Goal: Find specific page/section: Find specific page/section

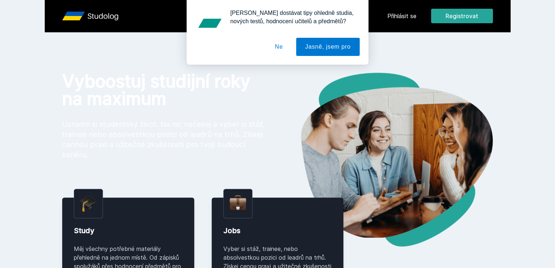
click at [275, 47] on button "Ne" at bounding box center [279, 47] width 26 height 18
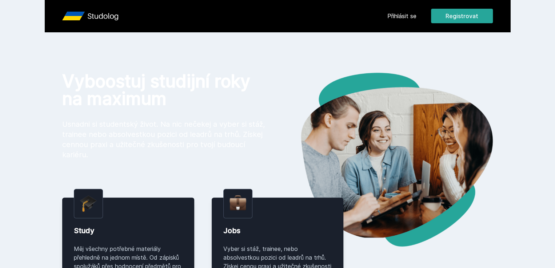
click at [416, 16] on link "Přihlásit se" at bounding box center [401, 16] width 29 height 9
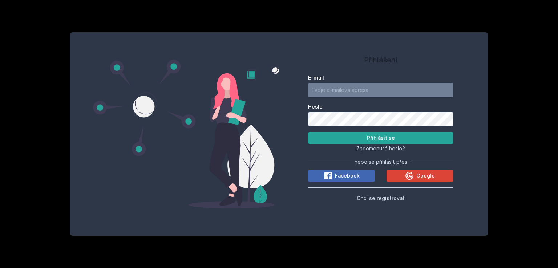
click at [372, 89] on input "E-mail" at bounding box center [380, 90] width 145 height 15
type input "[EMAIL_ADDRESS][DOMAIN_NAME]"
click at [308, 132] on button "Přihlásit se" at bounding box center [380, 138] width 145 height 12
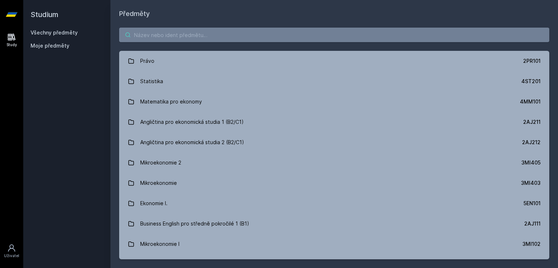
click at [204, 34] on input "search" at bounding box center [334, 35] width 430 height 15
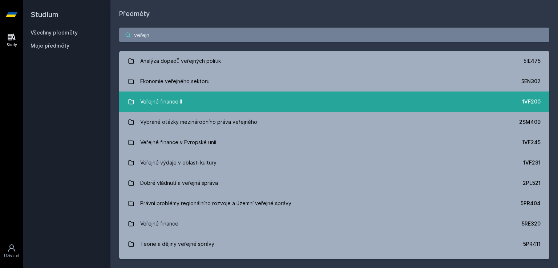
type input "veřejn"
click at [188, 105] on link "Veřejné finance II 1VF200" at bounding box center [334, 102] width 430 height 20
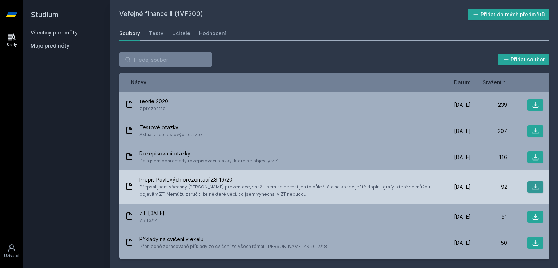
click at [533, 188] on icon at bounding box center [535, 187] width 7 height 7
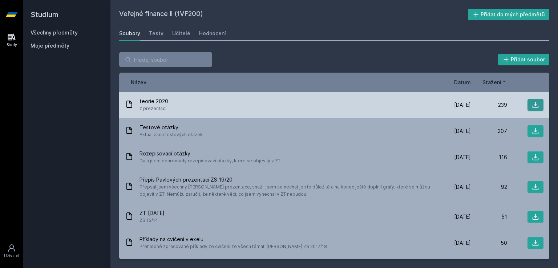
click at [532, 105] on icon at bounding box center [535, 104] width 7 height 7
